Goal: Information Seeking & Learning: Find specific page/section

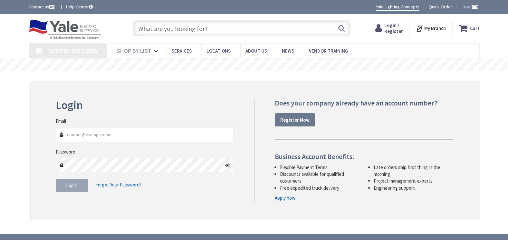
type input "[EMAIL_ADDRESS][DOMAIN_NAME]"
click at [204, 29] on input "text" at bounding box center [242, 28] width 218 height 16
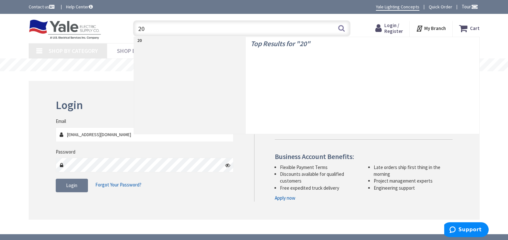
type input "20"
type input "FM [GEOGRAPHIC_DATA], [GEOGRAPHIC_DATA]"
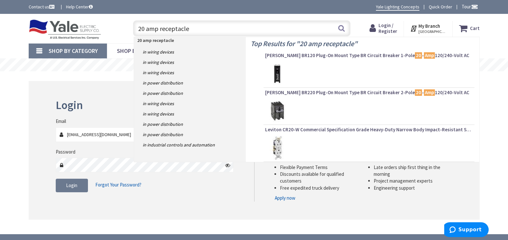
type input "20 amp receptacles"
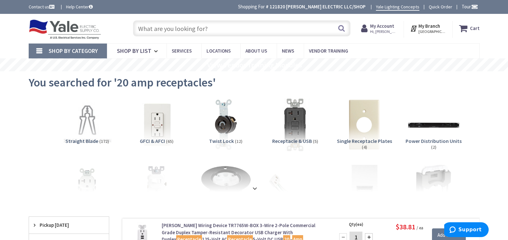
click at [189, 31] on input "text" at bounding box center [242, 28] width 218 height 16
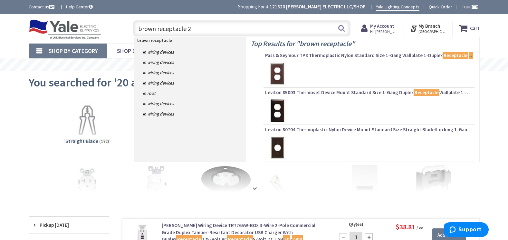
type input "brown receptacle 20"
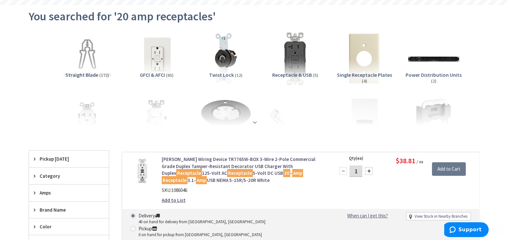
scroll to position [129, 0]
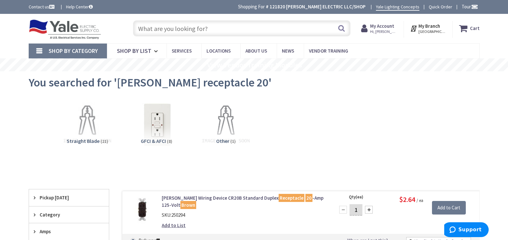
click at [229, 32] on input "text" at bounding box center [242, 28] width 218 height 16
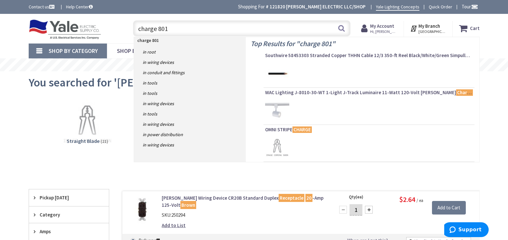
type input "charge 8010"
